Goal: Task Accomplishment & Management: Complete application form

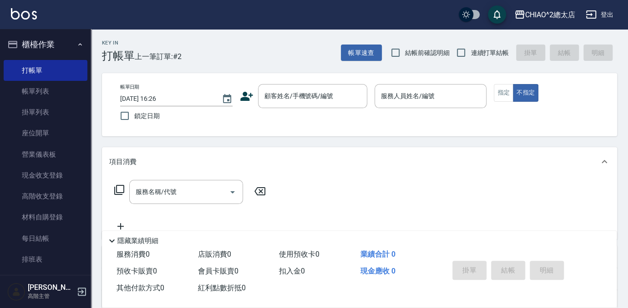
click at [315, 116] on div "帳單日期 [DATE] 16:26 鎖定日期 顧客姓名/手機號碼/編號 顧客姓名/手機號碼/編號 服務人員姓名/編號 服務人員姓名/編號 指定 不指定" at bounding box center [359, 104] width 493 height 41
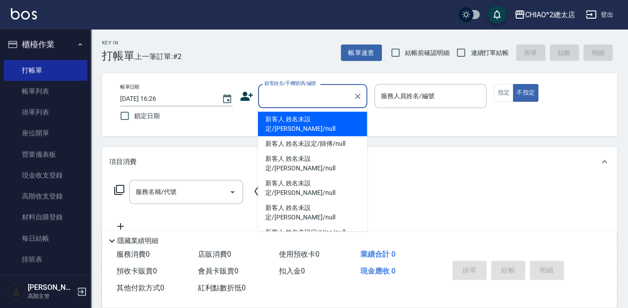
click at [320, 101] on input "顧客姓名/手機號碼/編號" at bounding box center [305, 96] width 87 height 16
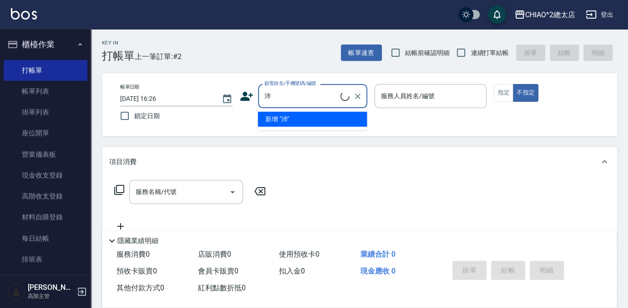
click at [320, 101] on input "沛" at bounding box center [301, 96] width 78 height 16
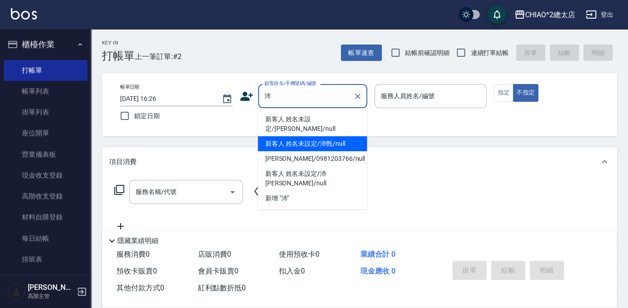
click at [320, 136] on li "新客人 姓名未設定/沛甄/null" at bounding box center [312, 143] width 109 height 15
type input "新客人 姓名未設定/沛甄/null"
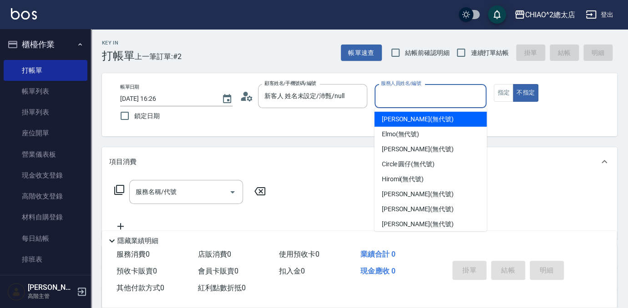
click at [393, 102] on input "服務人員姓名/編號" at bounding box center [430, 96] width 104 height 16
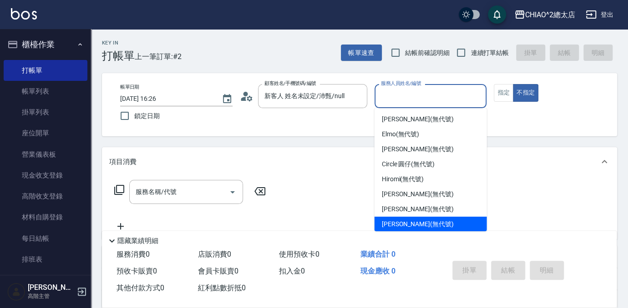
click at [393, 227] on span "[PERSON_NAME] (無代號)" at bounding box center [418, 225] width 72 height 10
type input "[PERSON_NAME](無代號)"
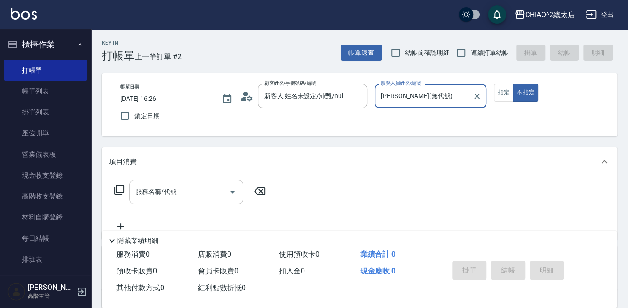
click at [206, 197] on input "服務名稱/代號" at bounding box center [179, 192] width 92 height 16
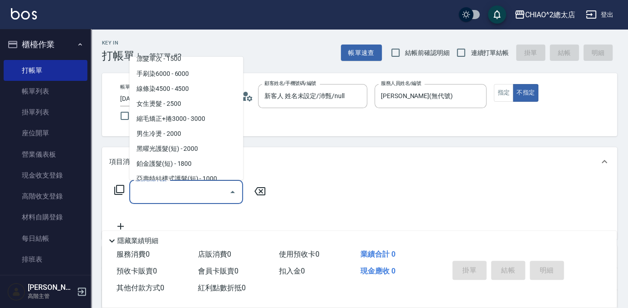
scroll to position [165, 0]
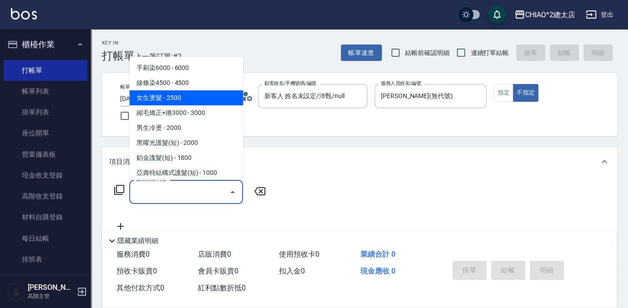
click at [172, 96] on span "女生燙髮 - 2500" at bounding box center [186, 98] width 114 height 15
type input "女生燙髮(103122)"
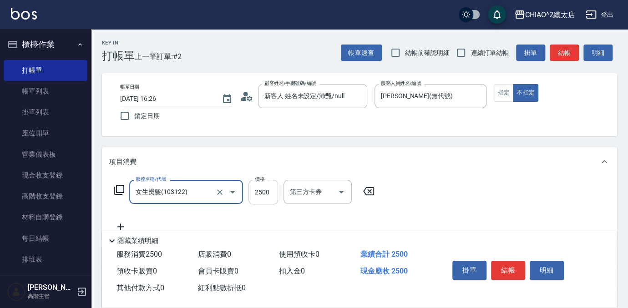
click at [270, 199] on input "2500" at bounding box center [263, 192] width 30 height 25
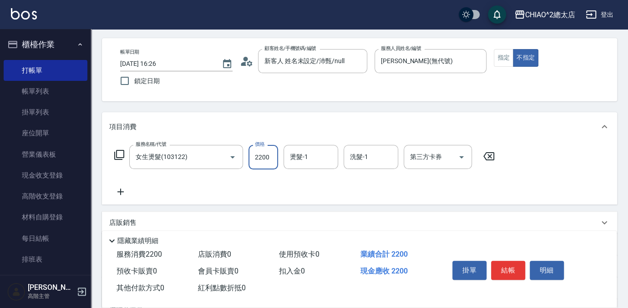
scroll to position [82, 0]
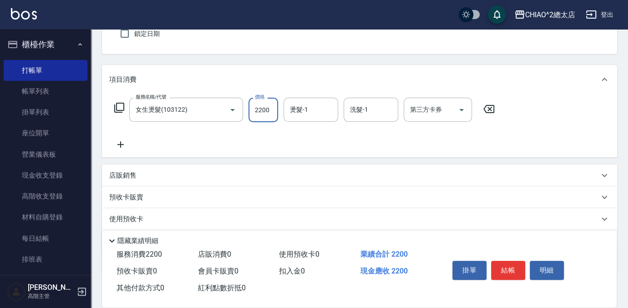
type input "2200"
click at [117, 144] on icon at bounding box center [120, 144] width 6 height 6
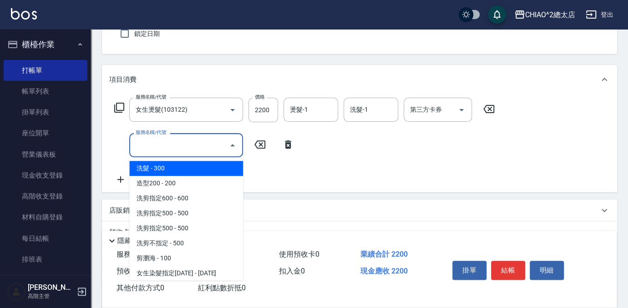
click at [152, 149] on input "服務名稱/代號" at bounding box center [179, 145] width 92 height 16
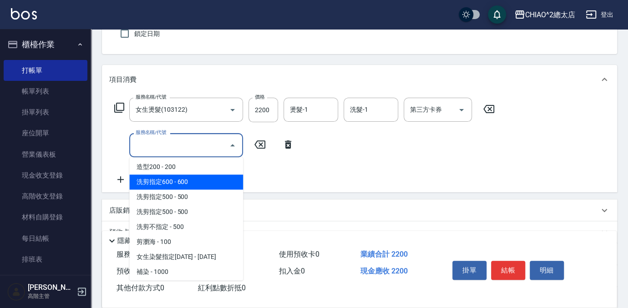
scroll to position [41, 0]
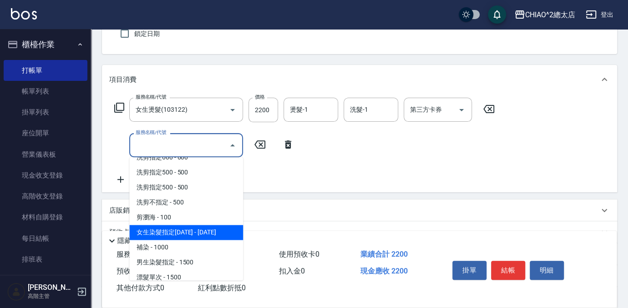
click at [163, 236] on span "女生染髮指定[DATE] - [DATE]" at bounding box center [186, 232] width 114 height 15
type input "女生染髮指定2000(103113)"
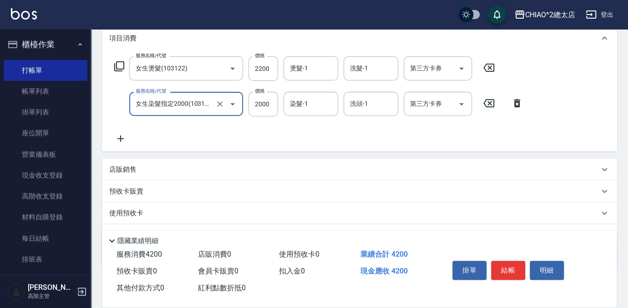
scroll to position [165, 0]
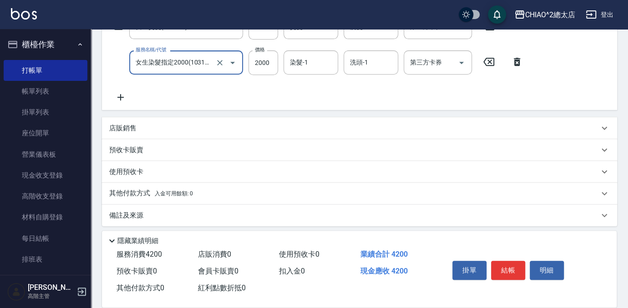
click at [123, 95] on icon at bounding box center [120, 97] width 23 height 11
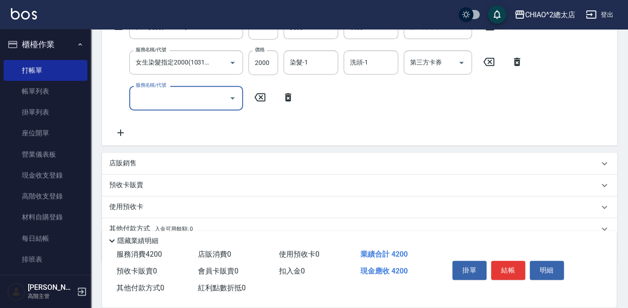
click at [183, 102] on input "服務名稱/代號" at bounding box center [179, 98] width 92 height 16
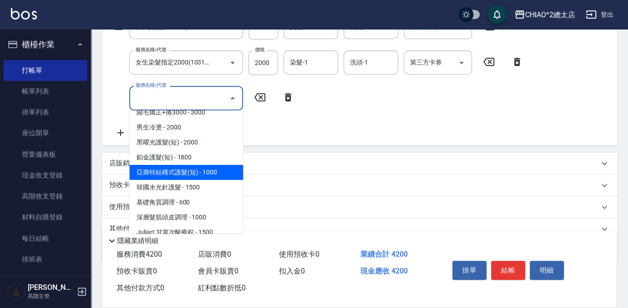
scroll to position [207, 0]
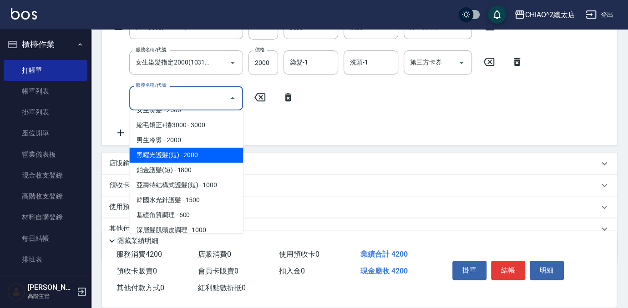
click at [172, 154] on span "黑曜光護髮(短) - 2000" at bounding box center [186, 155] width 114 height 15
type input "黑曜光護髮(短)(103131)"
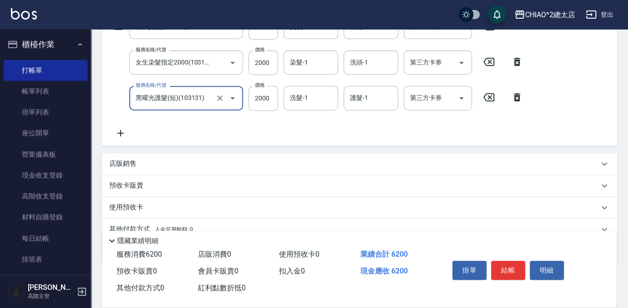
click at [119, 134] on icon at bounding box center [120, 133] width 23 height 11
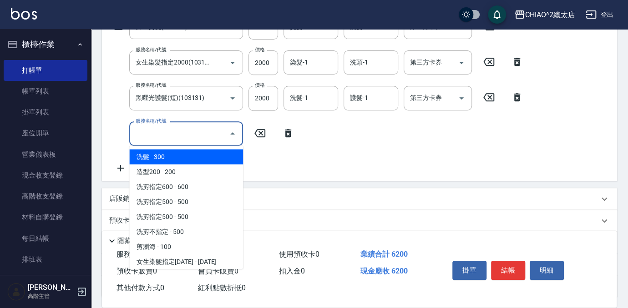
click at [148, 141] on input "服務名稱/代號" at bounding box center [179, 134] width 92 height 16
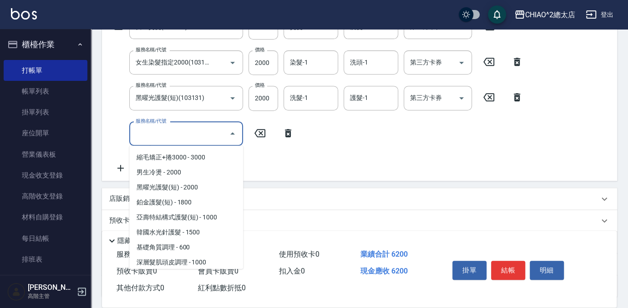
scroll to position [165, 0]
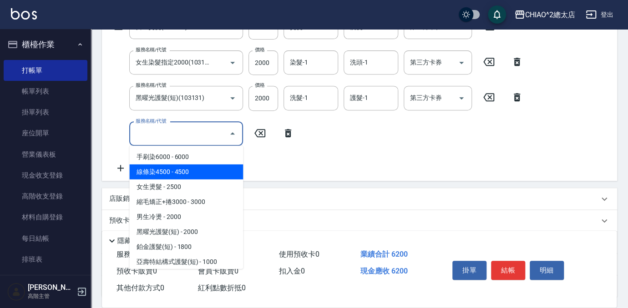
click at [175, 175] on span "線條染4500 - 4500" at bounding box center [186, 172] width 114 height 15
type input "線條染4500(103121)"
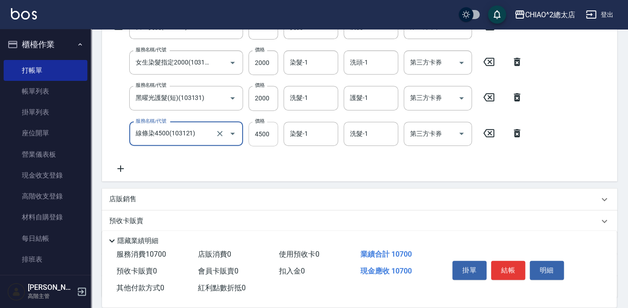
click at [266, 129] on input "4500" at bounding box center [263, 134] width 30 height 25
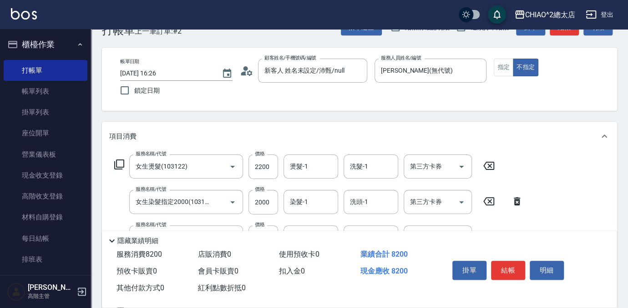
scroll to position [0, 0]
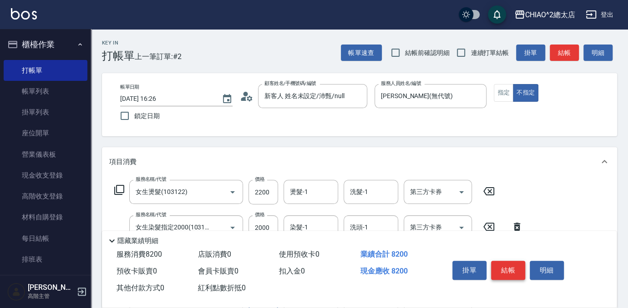
type input "2000"
click at [503, 262] on button "結帳" at bounding box center [508, 270] width 34 height 19
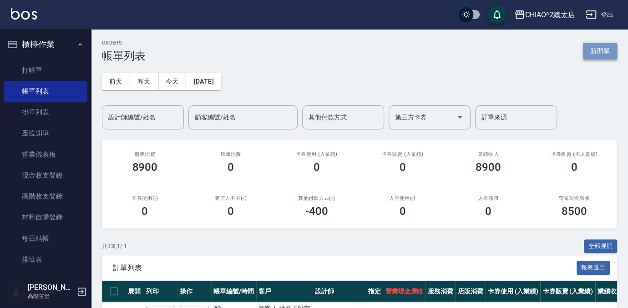
click at [604, 48] on button "新開單" at bounding box center [600, 51] width 34 height 17
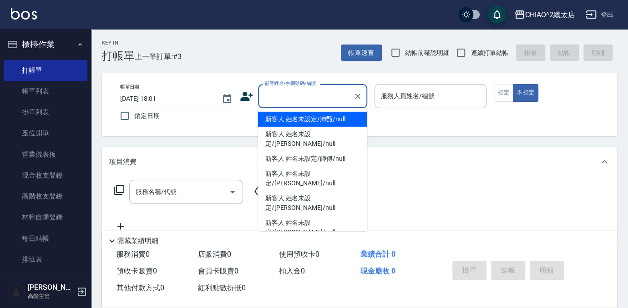
click at [286, 102] on input "顧客姓名/手機號碼/編號" at bounding box center [305, 96] width 87 height 16
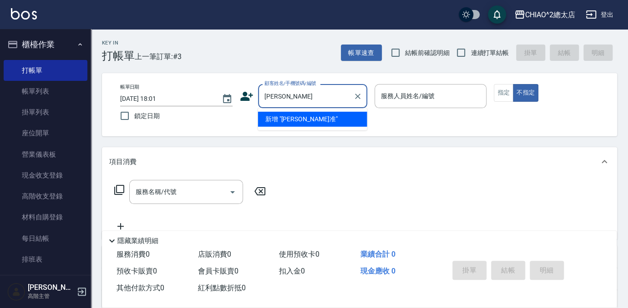
click at [303, 98] on input "[PERSON_NAME]" at bounding box center [305, 96] width 87 height 16
type input "[PERSON_NAME]"
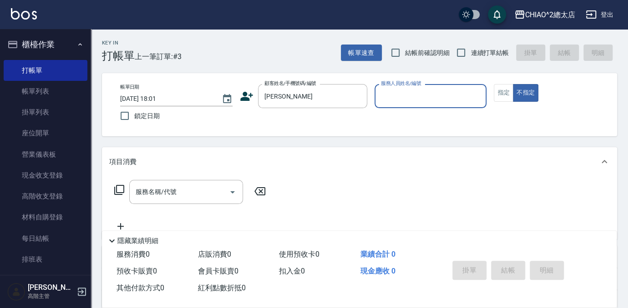
click at [389, 102] on input "服務人員姓名/編號" at bounding box center [430, 96] width 104 height 16
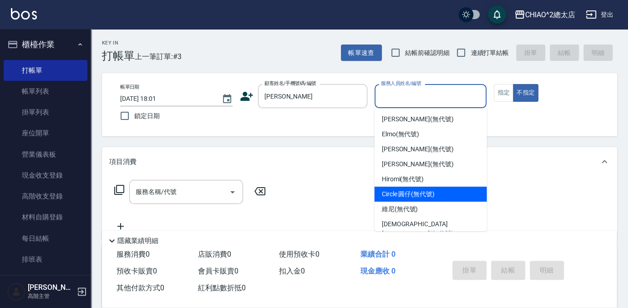
scroll to position [34, 0]
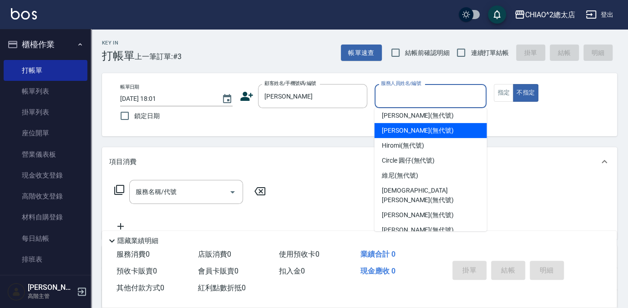
click at [404, 134] on span "[PERSON_NAME] (無代號)" at bounding box center [418, 131] width 72 height 10
type input "[PERSON_NAME](無代號)"
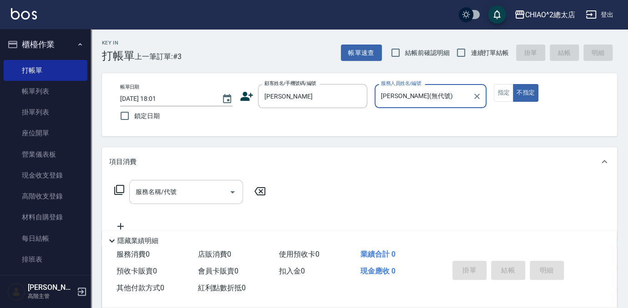
click at [211, 198] on input "服務名稱/代號" at bounding box center [179, 192] width 92 height 16
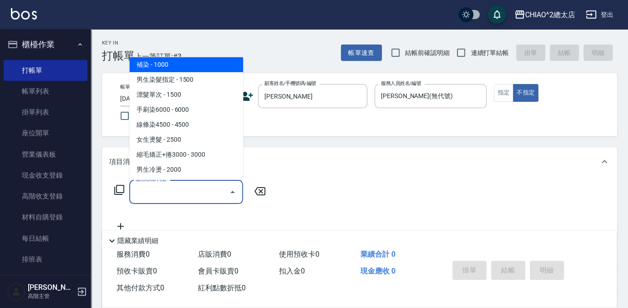
scroll to position [124, 0]
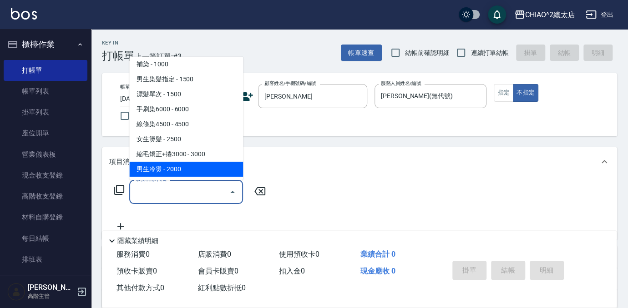
click at [172, 166] on span "男生冷燙 - 2000" at bounding box center [186, 169] width 114 height 15
type input "男生冷燙(103125)"
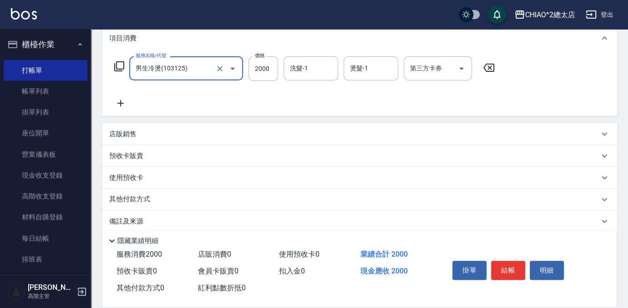
click at [142, 197] on p "其他付款方式" at bounding box center [131, 200] width 45 height 10
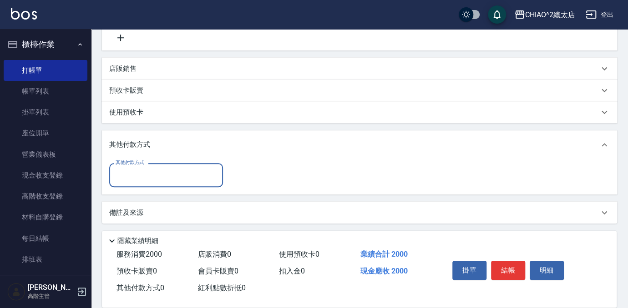
scroll to position [191, 0]
click at [151, 180] on input "其他付款方式" at bounding box center [166, 174] width 106 height 16
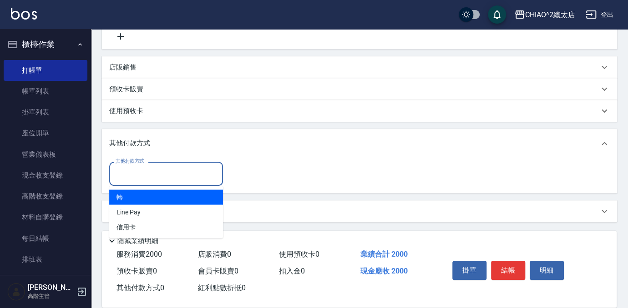
click at [149, 196] on span "轉" at bounding box center [166, 197] width 114 height 15
type input "轉"
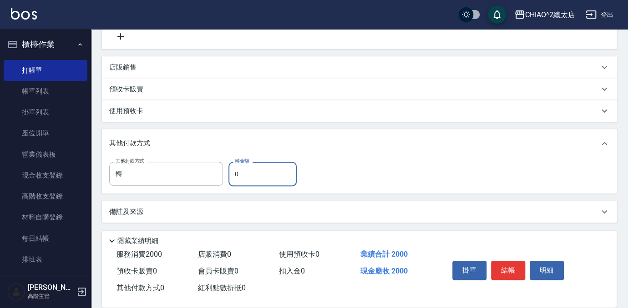
click at [247, 172] on input "0" at bounding box center [262, 174] width 68 height 25
type input "2000"
click at [384, 169] on div "其他付款方式 轉 其他付款方式 轉金額 2000 轉金額" at bounding box center [359, 174] width 500 height 25
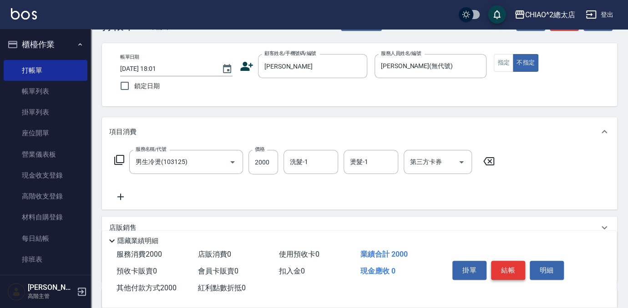
scroll to position [0, 0]
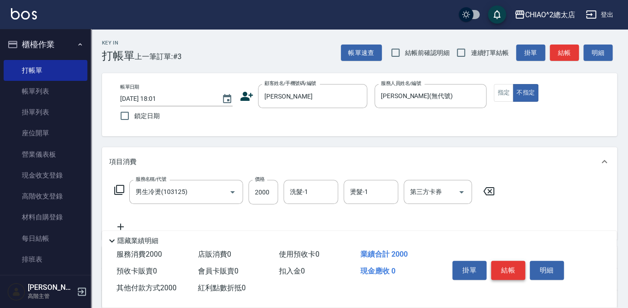
click at [507, 272] on button "結帳" at bounding box center [508, 270] width 34 height 19
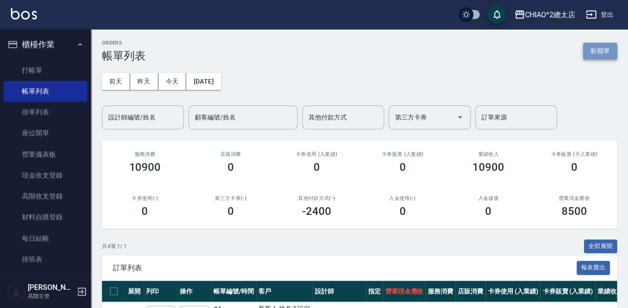
click at [598, 47] on button "新開單" at bounding box center [600, 51] width 34 height 17
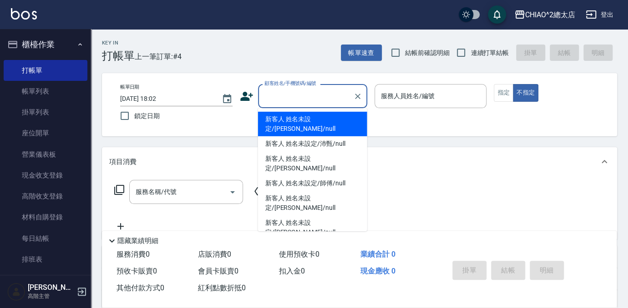
click at [285, 96] on input "顧客姓名/手機號碼/編號" at bounding box center [305, 96] width 87 height 16
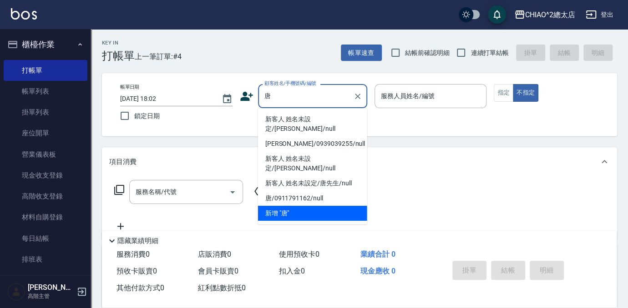
type input "唐"
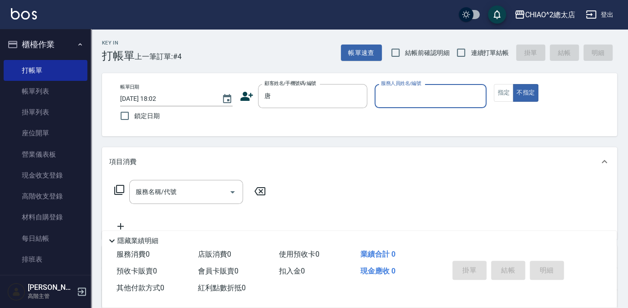
click at [408, 94] on input "服務人員姓名/編號" at bounding box center [430, 96] width 104 height 16
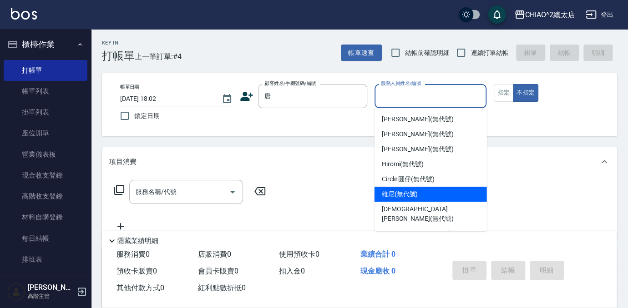
click at [399, 195] on span "維尼 (無代號)" at bounding box center [400, 195] width 36 height 10
type input "維尼(無代號)"
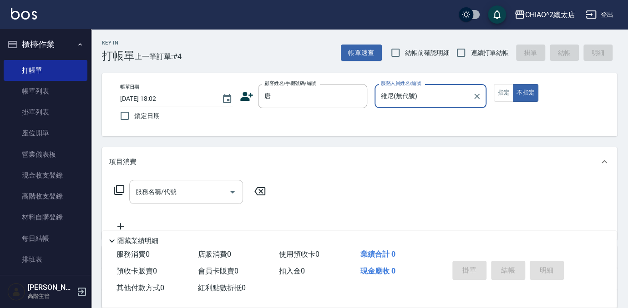
click at [221, 192] on input "服務名稱/代號" at bounding box center [179, 192] width 92 height 16
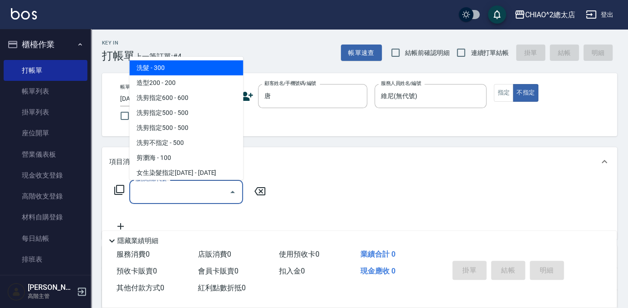
click at [181, 71] on span "洗髮 - 300" at bounding box center [186, 67] width 114 height 15
type input "洗髮(103103)"
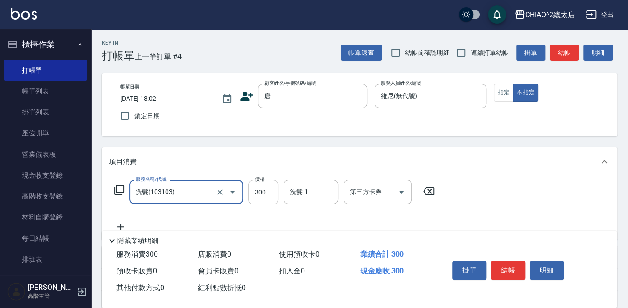
click at [266, 197] on input "300" at bounding box center [263, 192] width 30 height 25
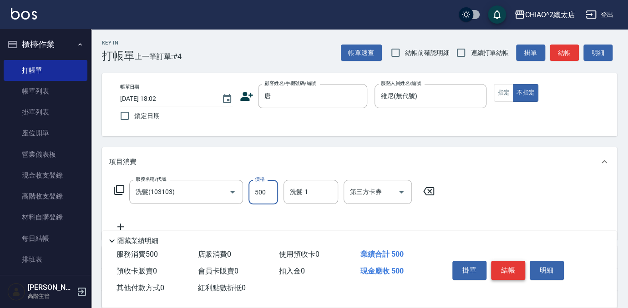
type input "500"
click at [513, 270] on button "結帳" at bounding box center [508, 270] width 34 height 19
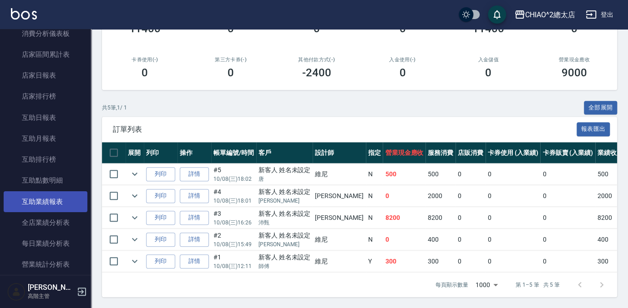
scroll to position [455, 0]
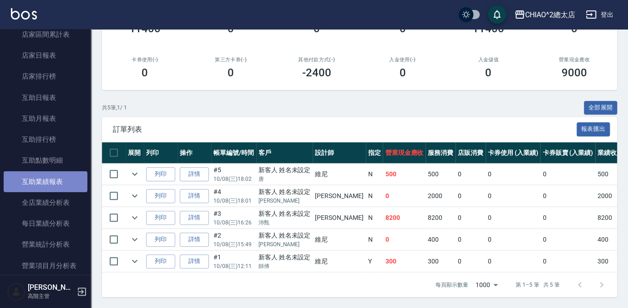
click at [47, 185] on link "互助業績報表" at bounding box center [46, 181] width 84 height 21
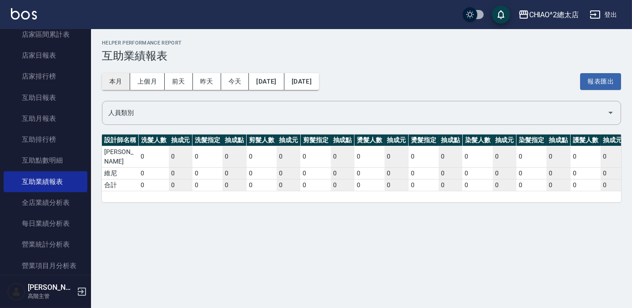
click at [116, 77] on button "本月" at bounding box center [116, 81] width 28 height 17
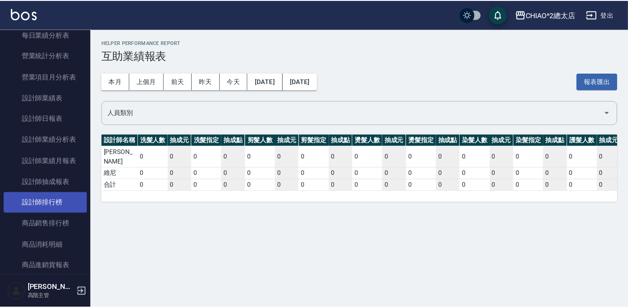
scroll to position [661, 0]
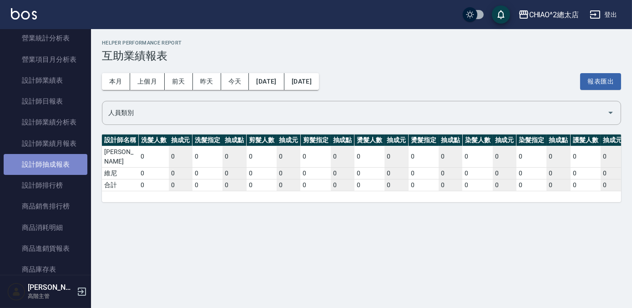
click at [55, 162] on link "設計師抽成報表" at bounding box center [46, 164] width 84 height 21
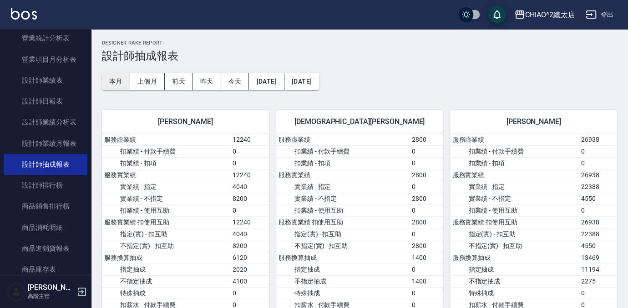
click at [110, 82] on button "本月" at bounding box center [116, 81] width 28 height 17
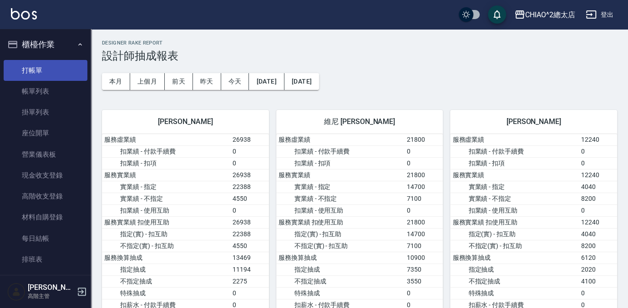
click at [35, 69] on link "打帳單" at bounding box center [46, 70] width 84 height 21
